Goal: Navigation & Orientation: Find specific page/section

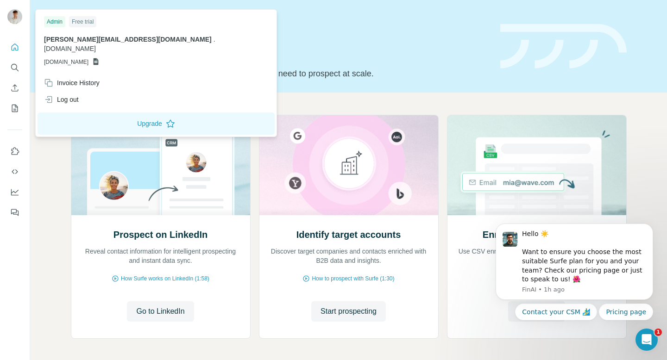
click at [21, 14] on img at bounding box center [14, 16] width 15 height 15
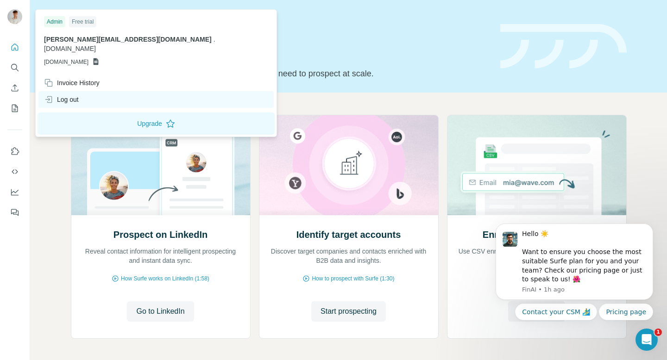
click at [74, 95] on div "Log out" at bounding box center [61, 99] width 35 height 9
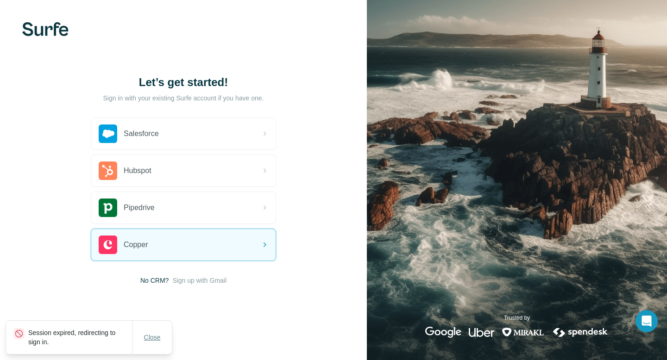
click at [152, 336] on span "Close" at bounding box center [152, 337] width 17 height 9
click at [188, 283] on span "Sign up with Gmail" at bounding box center [199, 280] width 54 height 9
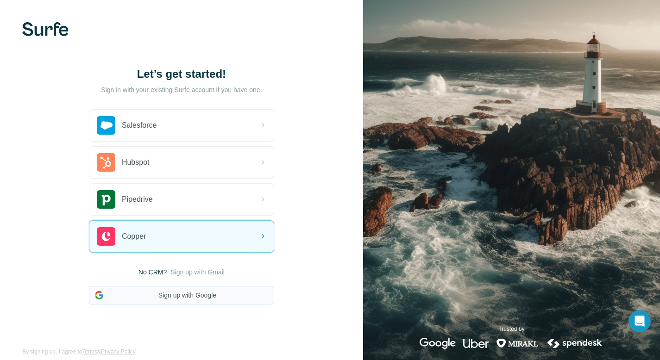
click at [182, 296] on button "Sign up with Google" at bounding box center [181, 295] width 185 height 19
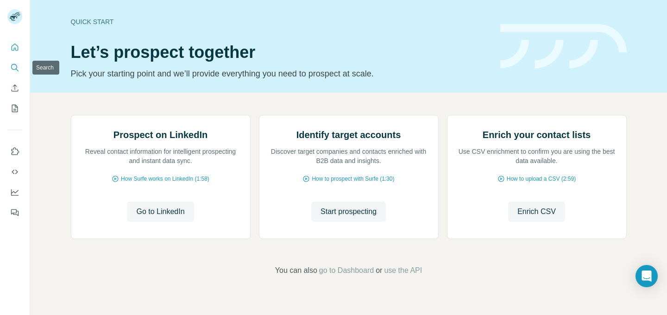
click at [19, 66] on button "Search" at bounding box center [14, 67] width 15 height 17
